Goal: Transaction & Acquisition: Purchase product/service

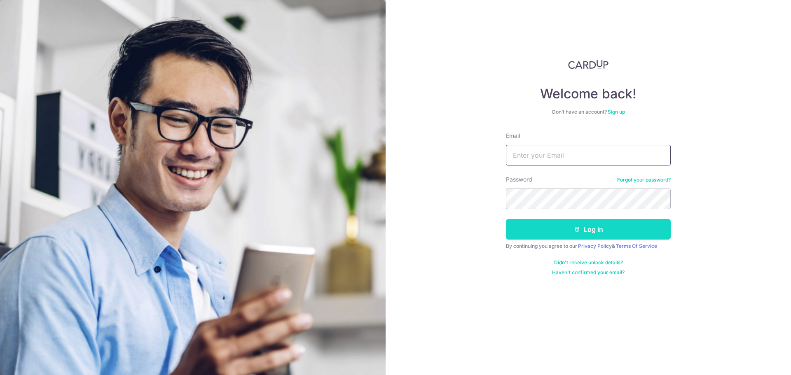
type input "munrorichardm@gmail.com"
click at [601, 232] on button "Log in" at bounding box center [588, 229] width 165 height 21
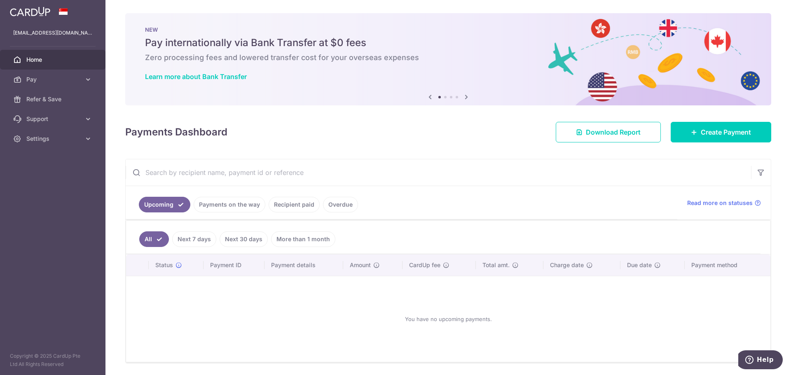
click at [530, 320] on div "You have no upcoming payments." at bounding box center [448, 319] width 625 height 73
click at [724, 132] on span "Create Payment" at bounding box center [726, 132] width 50 height 10
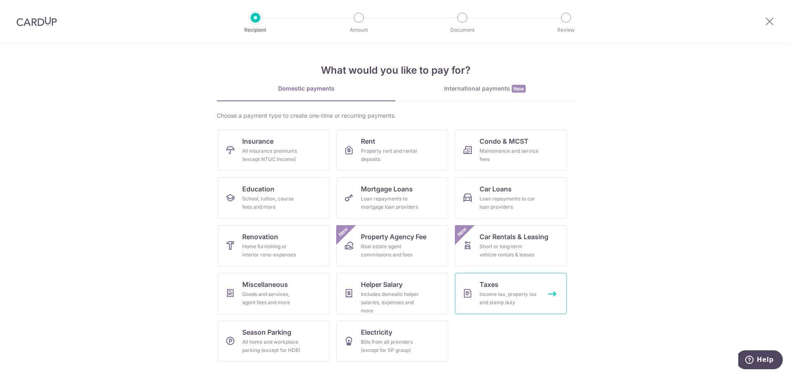
click at [518, 297] on div "Income tax, property tax and stamp duty" at bounding box center [509, 299] width 59 height 16
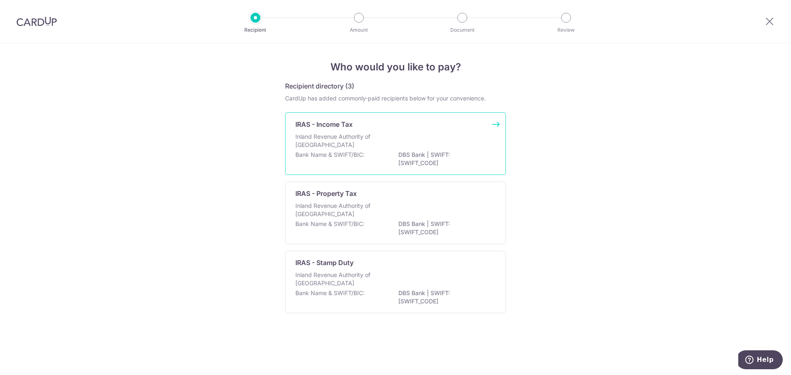
click at [495, 125] on div "IRAS - Income Tax Inland Revenue Authority of [GEOGRAPHIC_DATA] Bank Name & SWI…" at bounding box center [395, 144] width 221 height 63
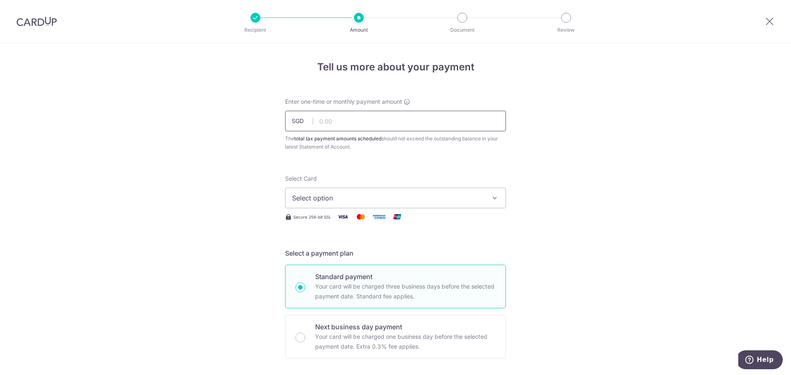
click at [341, 122] on input "text" at bounding box center [395, 121] width 221 height 21
type input "22,851.45"
click at [339, 197] on span "Select option" at bounding box center [388, 198] width 192 height 10
click at [326, 257] on span "**** 3386" at bounding box center [328, 257] width 32 height 10
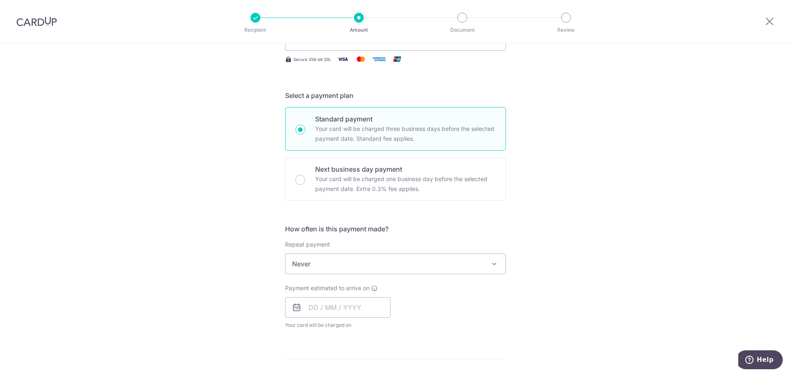
scroll to position [165, 0]
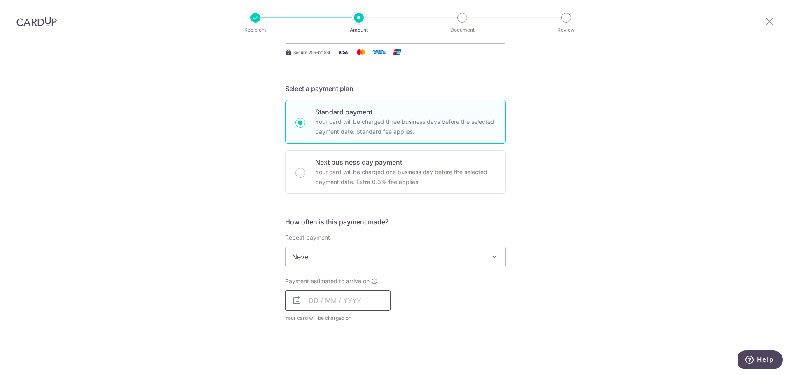
click at [315, 300] on input "text" at bounding box center [337, 301] width 105 height 21
click at [473, 287] on div "Payment estimated to arrive on Prev Next Aug Sep Oct Nov Dec 2025 2026 Sun Mon …" at bounding box center [395, 299] width 231 height 45
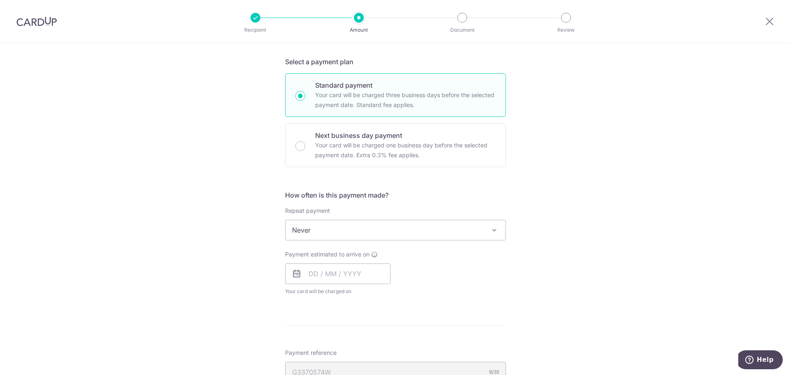
scroll to position [206, 0]
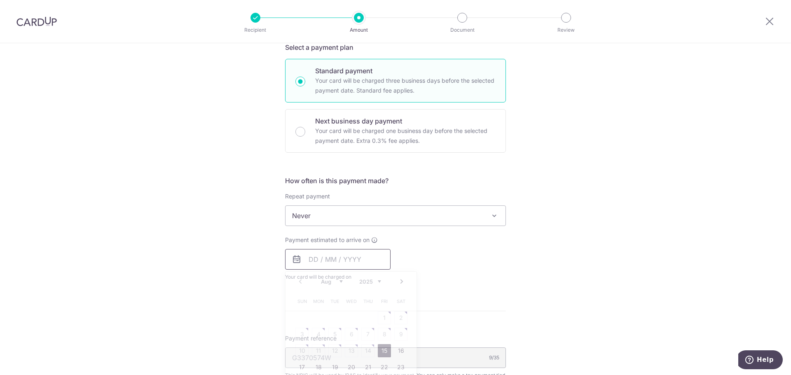
click at [328, 262] on input "text" at bounding box center [337, 259] width 105 height 21
click at [382, 352] on link "15" at bounding box center [384, 351] width 13 height 13
type input "[DATE]"
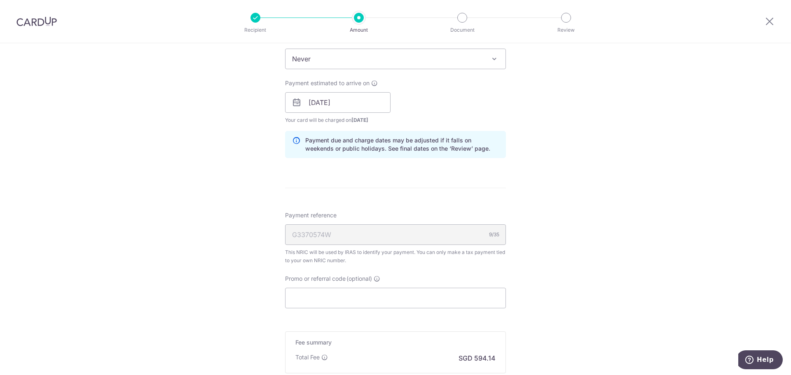
scroll to position [371, 0]
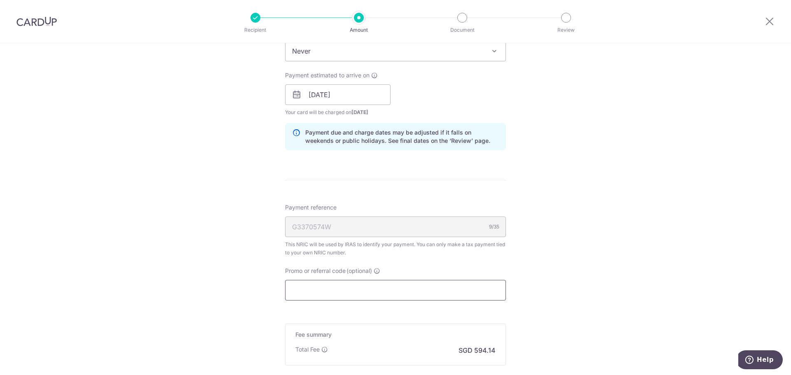
click at [324, 293] on input "Promo or referral code (optional)" at bounding box center [395, 290] width 221 height 21
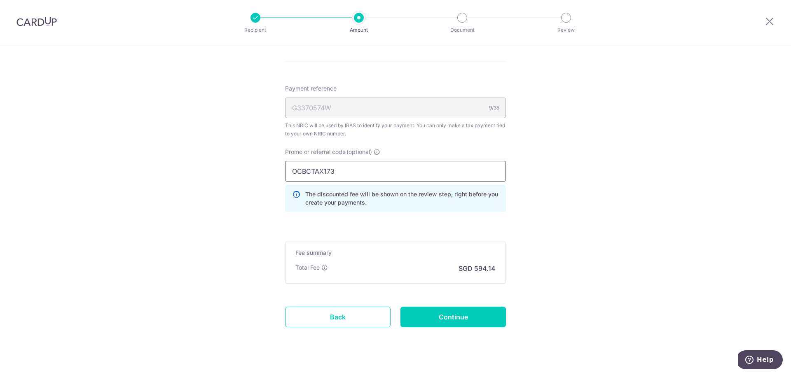
scroll to position [495, 0]
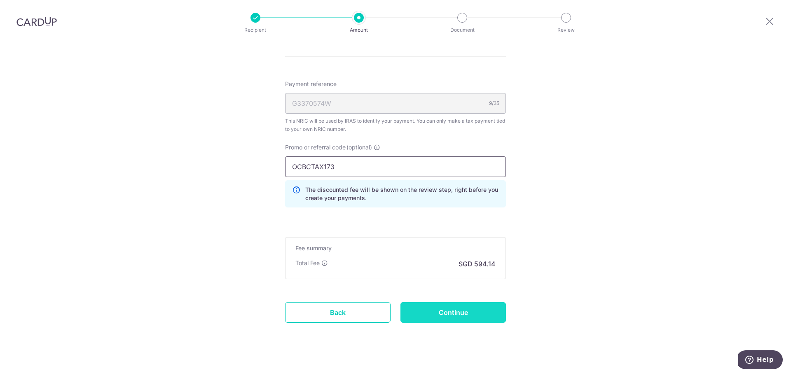
type input "OCBCTAX173"
click at [458, 310] on input "Continue" at bounding box center [453, 312] width 105 height 21
type input "Create Schedule"
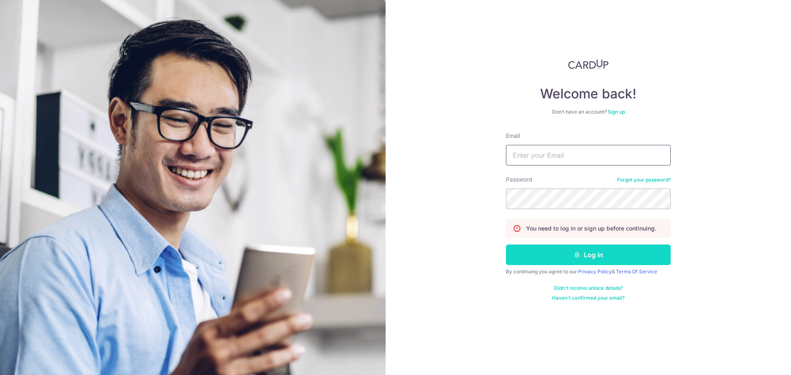
type input "[EMAIL_ADDRESS][DOMAIN_NAME]"
click at [614, 255] on button "Log in" at bounding box center [588, 255] width 165 height 21
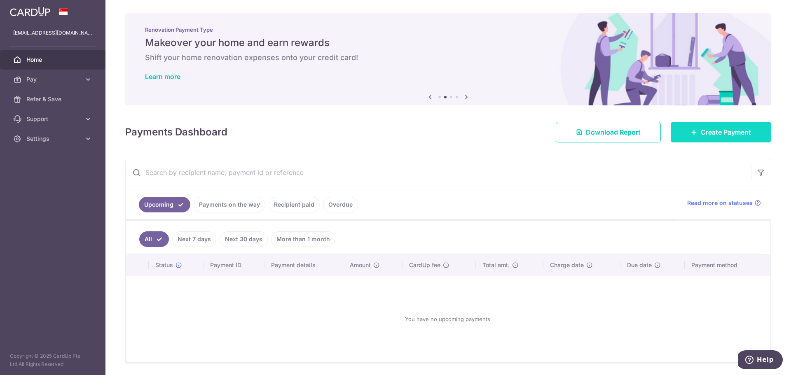
click at [722, 131] on span "Create Payment" at bounding box center [726, 132] width 50 height 10
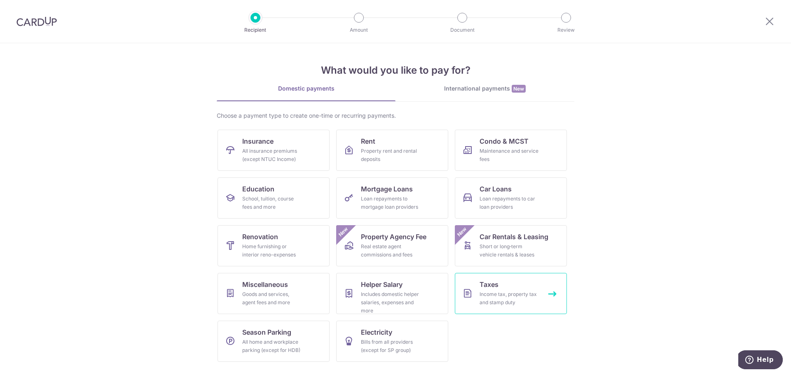
click at [495, 295] on div "Income tax, property tax and stamp duty" at bounding box center [509, 299] width 59 height 16
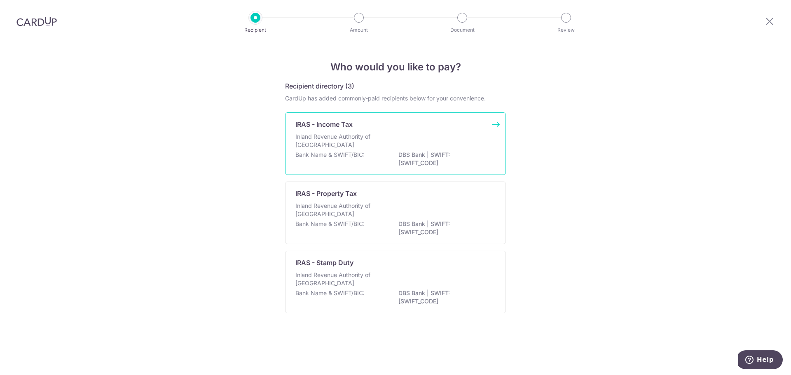
click at [333, 126] on p "IRAS - Income Tax" at bounding box center [323, 125] width 57 height 10
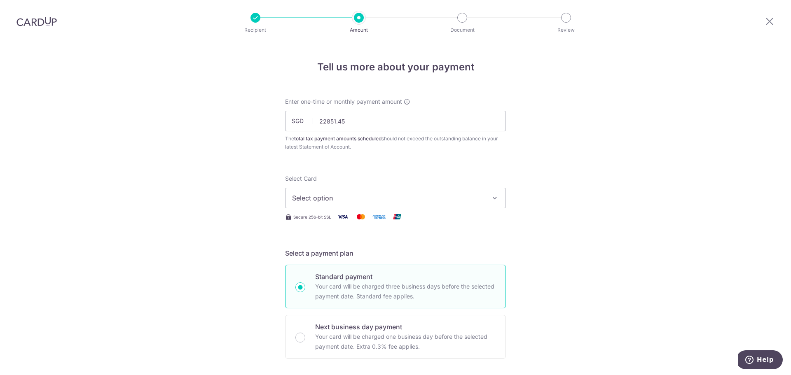
type input "22,851.45"
click at [342, 196] on span "Select option" at bounding box center [388, 198] width 192 height 10
click at [320, 255] on span "**** 3386" at bounding box center [328, 257] width 32 height 10
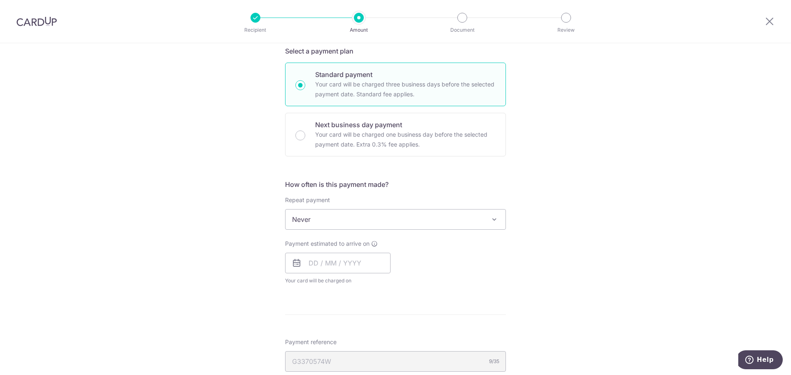
scroll to position [206, 0]
click at [322, 261] on input "text" at bounding box center [337, 259] width 105 height 21
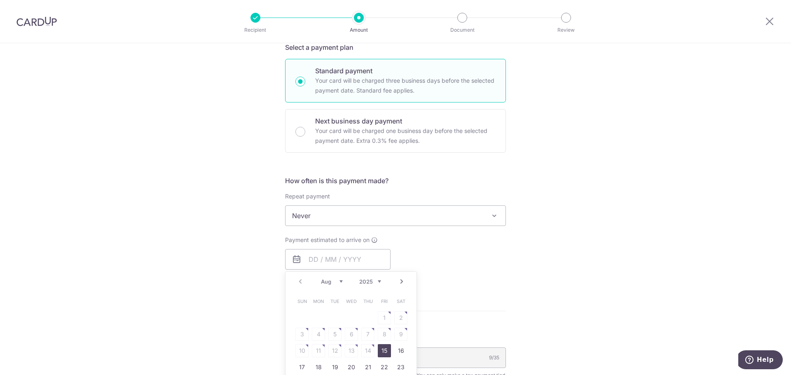
click at [384, 351] on link "15" at bounding box center [384, 351] width 13 height 13
type input "[DATE]"
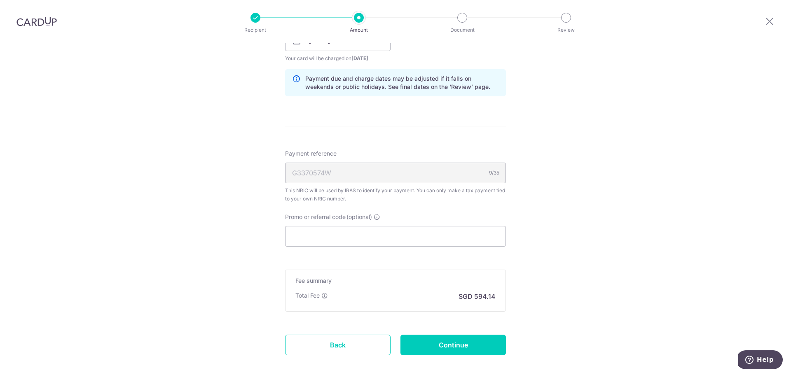
scroll to position [453, 0]
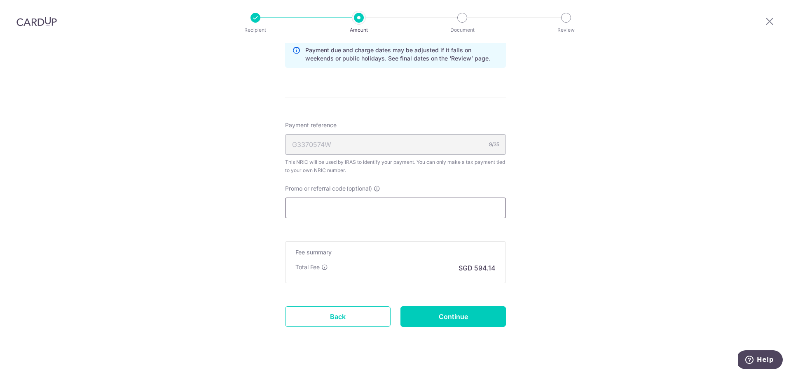
click at [309, 206] on input "Promo or referral code (optional)" at bounding box center [395, 208] width 221 height 21
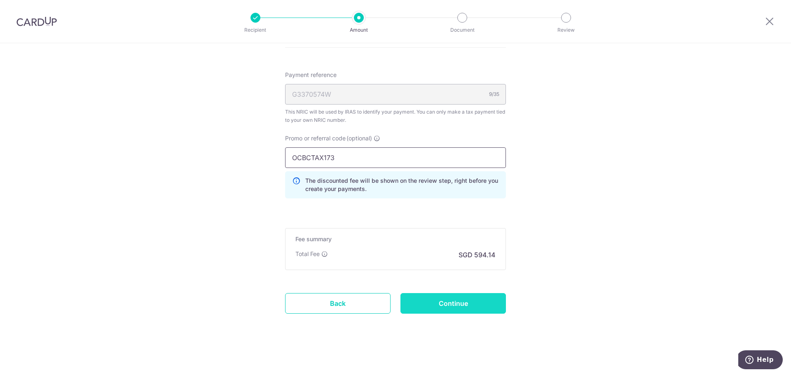
scroll to position [504, 0]
type input "OCBCTAX173"
click at [449, 307] on input "Continue" at bounding box center [453, 303] width 105 height 21
type input "Create Schedule"
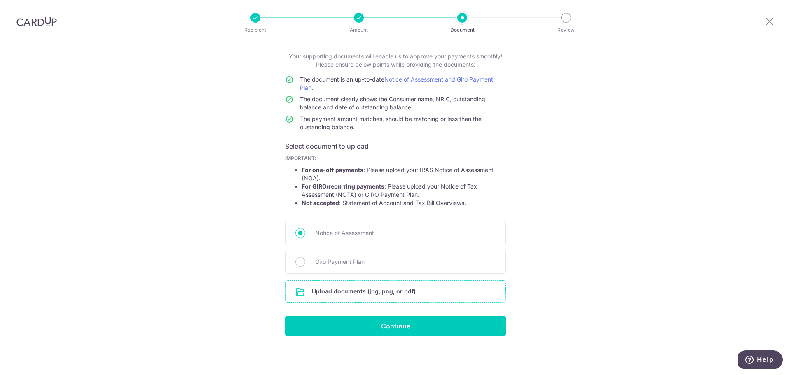
click at [356, 291] on input "file" at bounding box center [396, 291] width 220 height 21
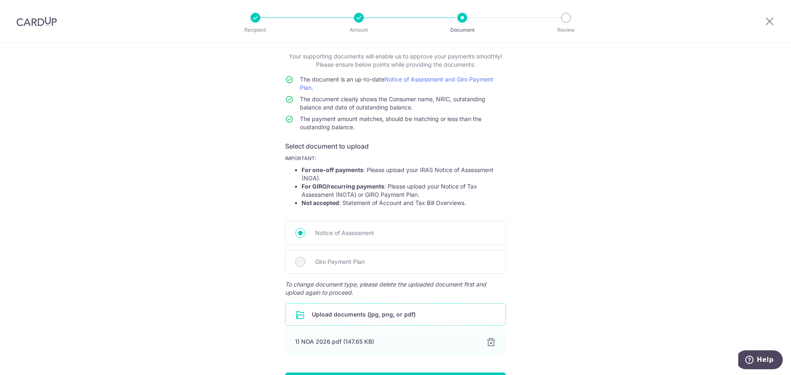
click at [367, 315] on input "file" at bounding box center [396, 314] width 220 height 21
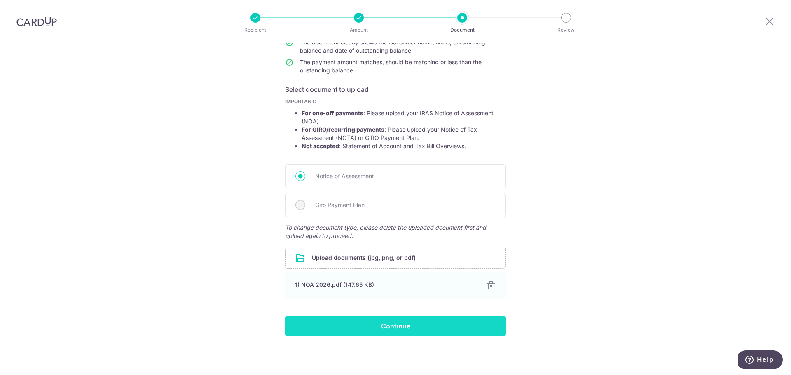
click at [405, 329] on input "Continue" at bounding box center [395, 326] width 221 height 21
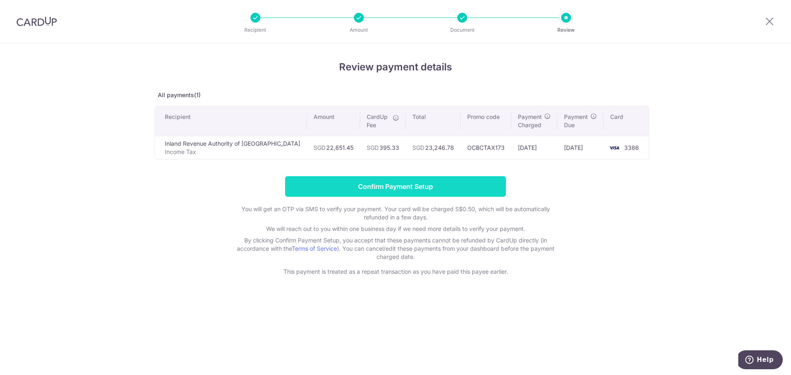
click at [388, 188] on input "Confirm Payment Setup" at bounding box center [395, 186] width 221 height 21
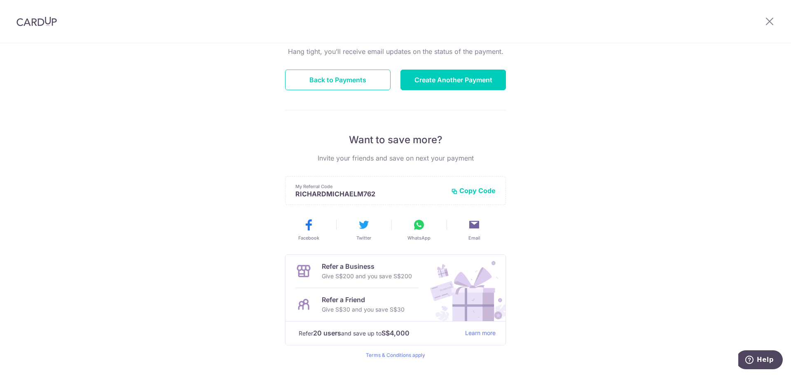
scroll to position [108, 0]
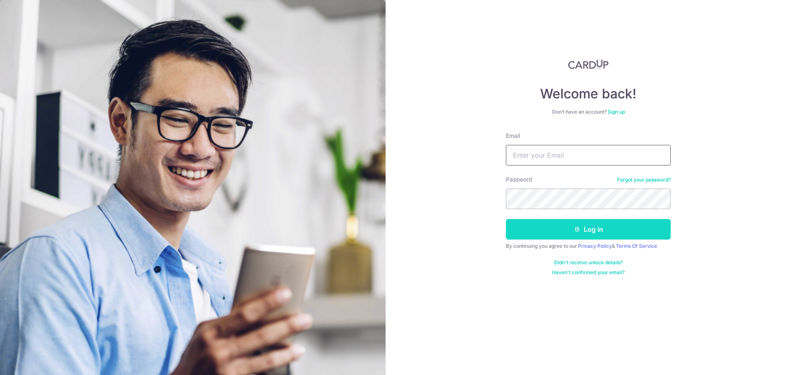
type input "[EMAIL_ADDRESS][DOMAIN_NAME]"
click at [586, 228] on button "Log in" at bounding box center [588, 229] width 165 height 21
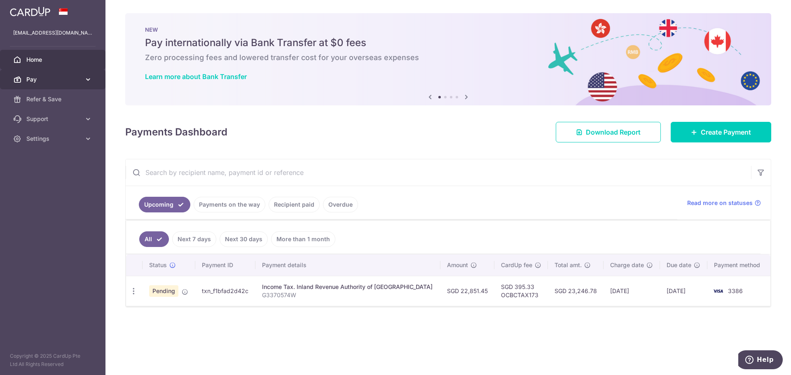
click at [89, 81] on icon at bounding box center [88, 79] width 8 height 8
click at [45, 62] on span "Home" at bounding box center [53, 60] width 54 height 8
